Goal: Communication & Community: Ask a question

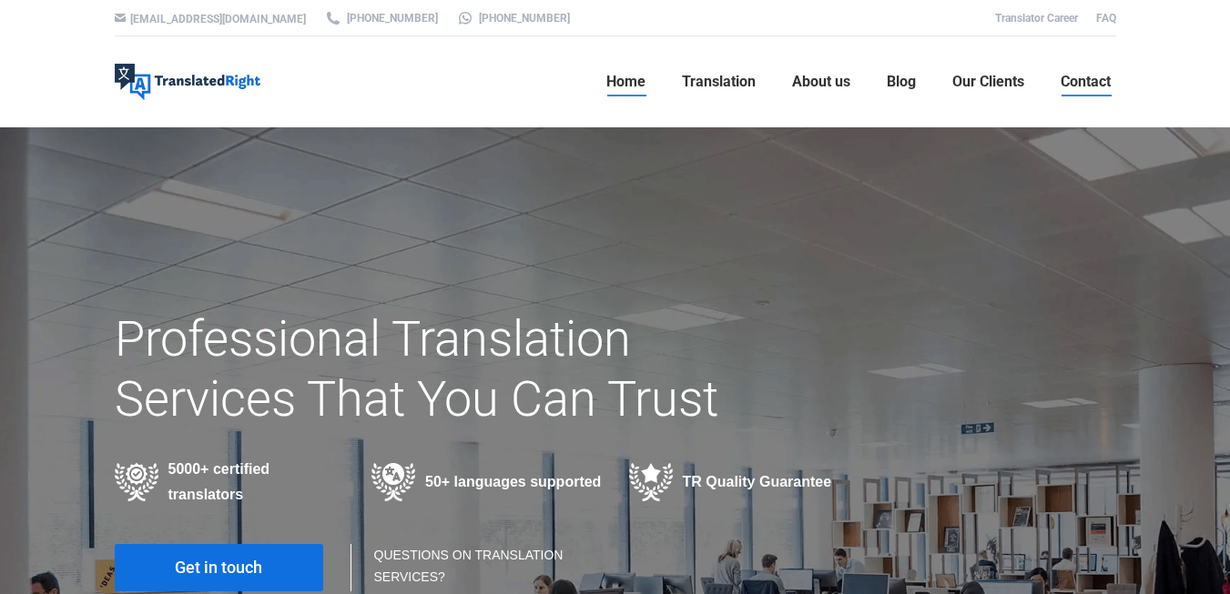
click at [1077, 81] on span "Contact" at bounding box center [1086, 82] width 50 height 18
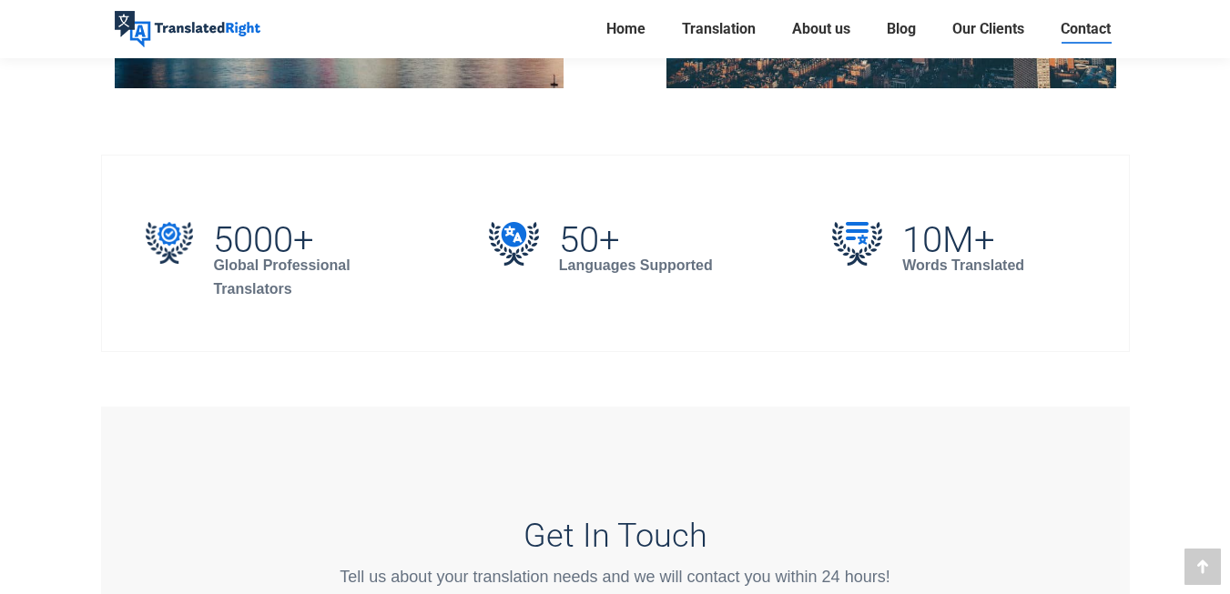
scroll to position [1639, 0]
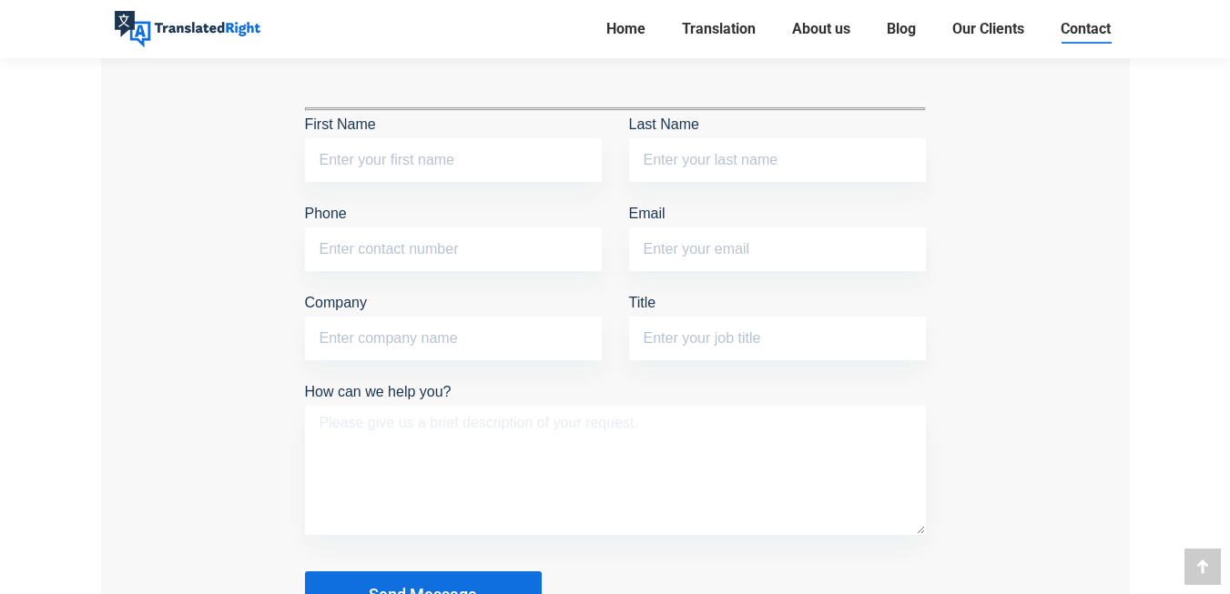
click at [324, 421] on textarea "How can we help you?" at bounding box center [615, 470] width 621 height 129
paste textarea "Hi Team, I’m reaching out to inquire about your brochure translation services. …"
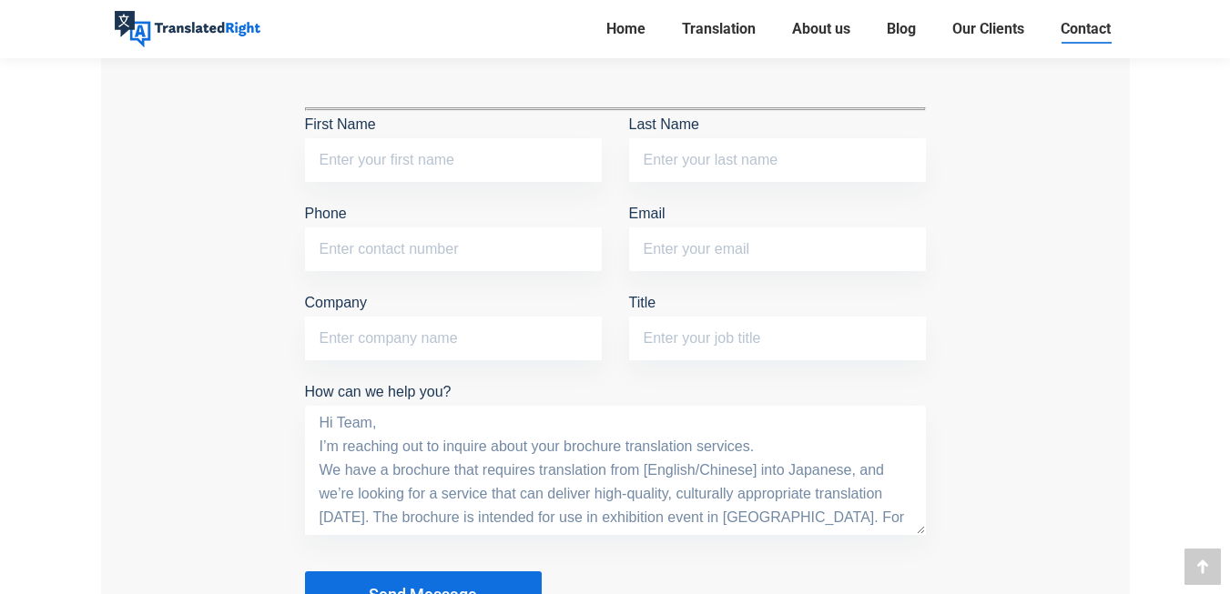
scroll to position [110, 0]
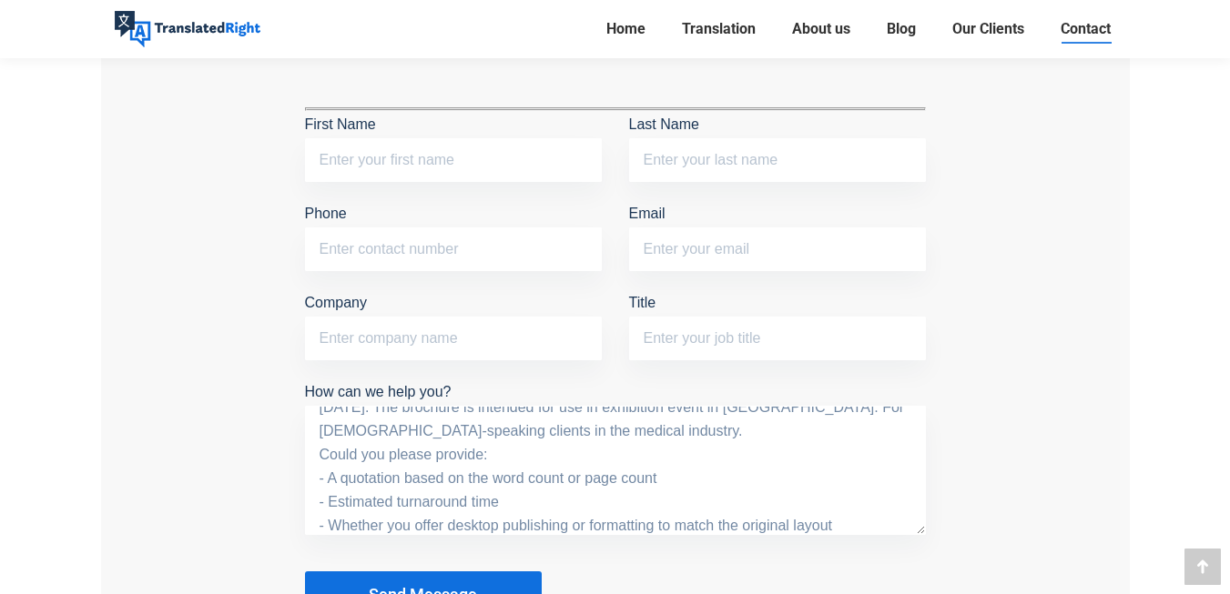
type textarea "Hi Team, I’m reaching out to inquire about your brochure translation services. …"
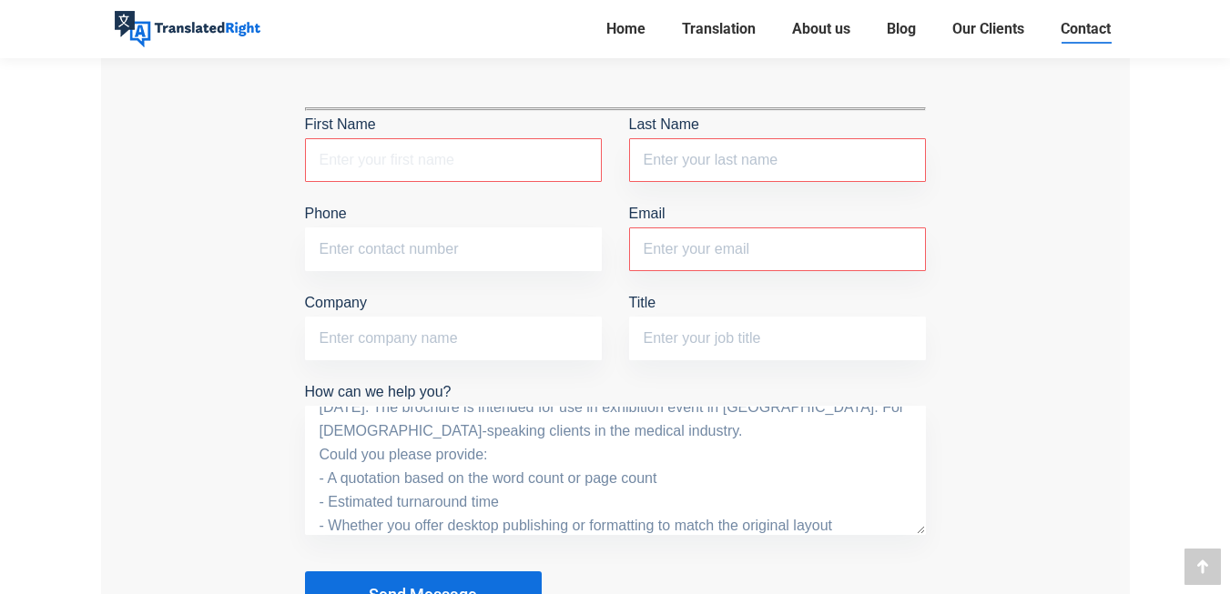
click at [351, 153] on input "First Name The field is required." at bounding box center [453, 160] width 297 height 44
type input "Celeste Ong"
type input "celeste@karsonmedical.com"
type input "Kason Medical Pte Ltd"
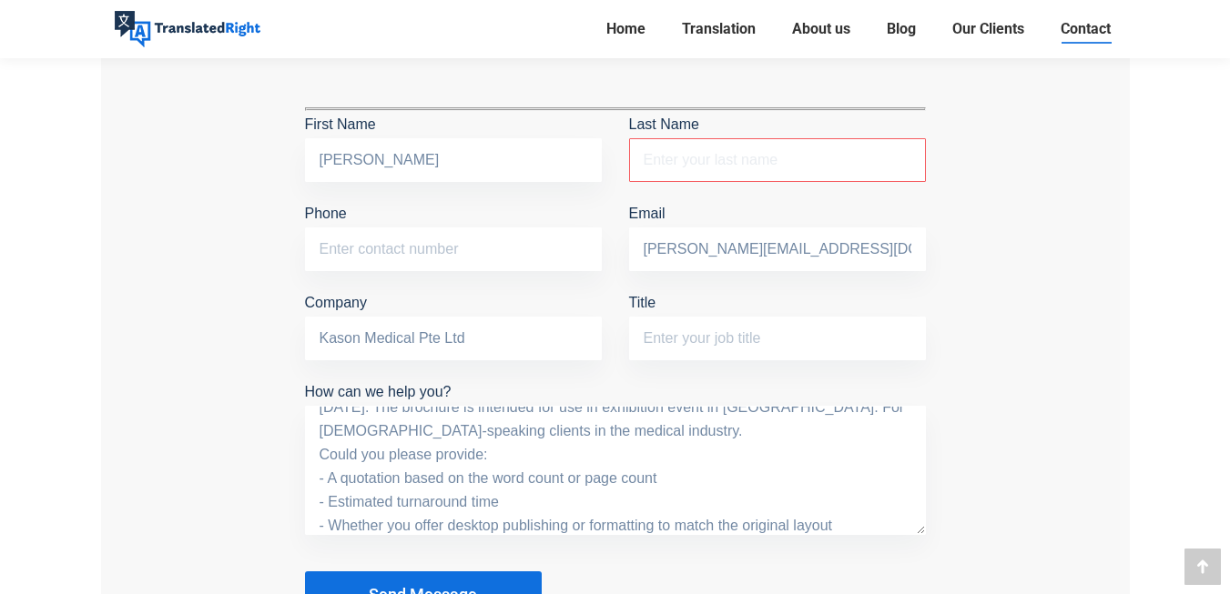
click at [687, 148] on input "Last Name The field is required." at bounding box center [777, 160] width 297 height 44
click at [446, 155] on input "Celeste Ong" at bounding box center [453, 160] width 297 height 44
type input "Celeste"
click at [680, 157] on input "Last Name The field is required." at bounding box center [777, 160] width 297 height 44
type input "Ong"
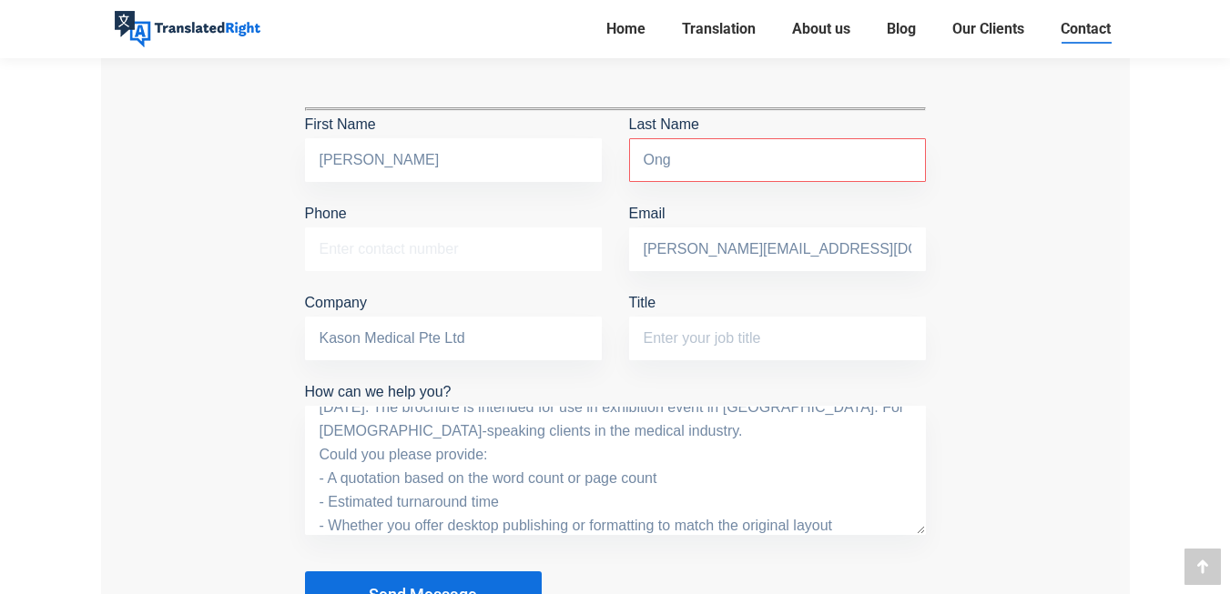
click at [370, 252] on input "Phone" at bounding box center [453, 250] width 297 height 44
type input "98419321"
click at [673, 335] on input "Title" at bounding box center [777, 339] width 297 height 44
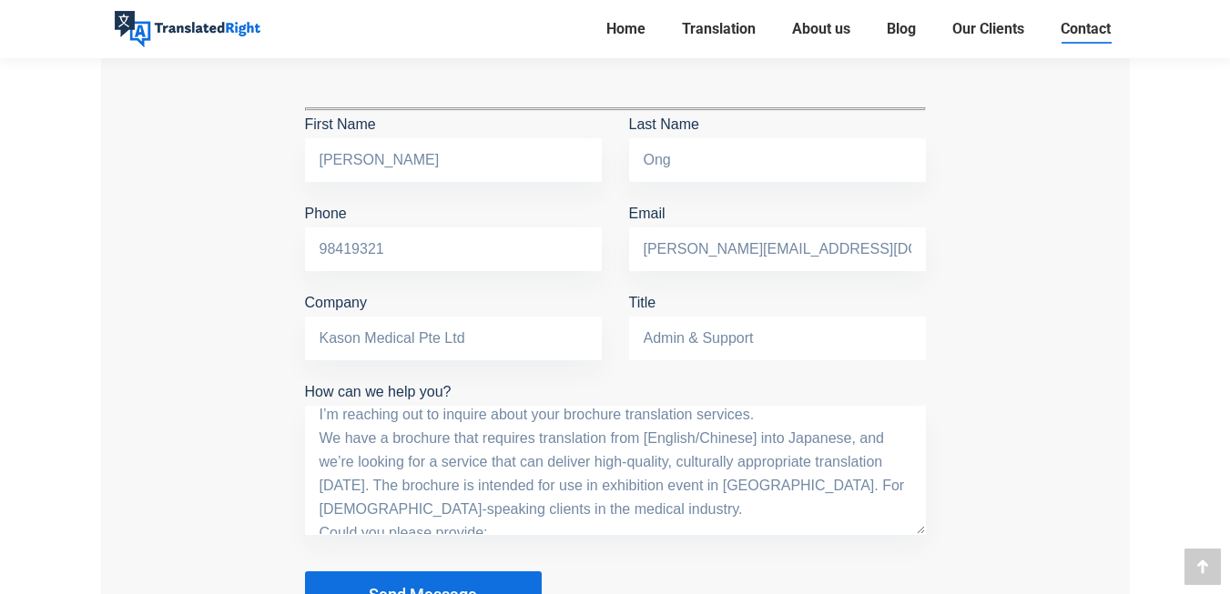
scroll to position [0, 0]
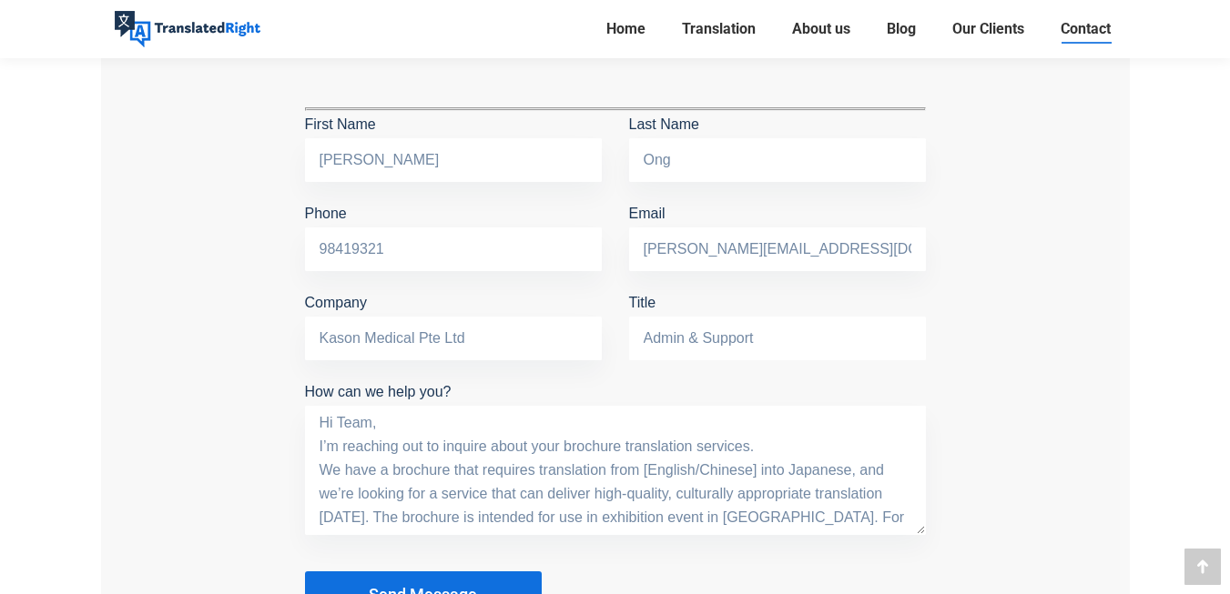
type input "Admin & Support"
click at [422, 579] on button "Send Message" at bounding box center [423, 595] width 237 height 47
